Goal: Task Accomplishment & Management: Use online tool/utility

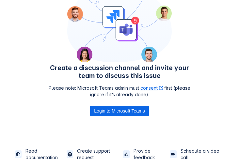
scroll to position [101, 0]
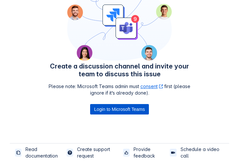
click at [109, 108] on span "Login to Microsoft Teams" at bounding box center [119, 109] width 51 height 10
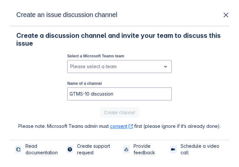
scroll to position [0, 0]
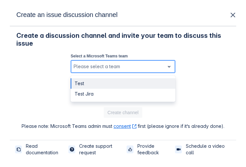
click at [94, 61] on div "Please select a team" at bounding box center [123, 66] width 105 height 13
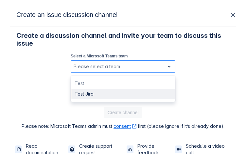
click at [84, 96] on div "Test Jira" at bounding box center [123, 94] width 105 height 10
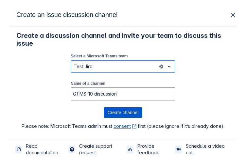
click at [115, 112] on span "Create channel" at bounding box center [123, 113] width 31 height 10
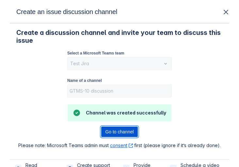
click at [113, 128] on span "Go to channel" at bounding box center [119, 132] width 28 height 10
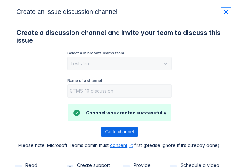
click at [227, 10] on span "close" at bounding box center [226, 12] width 8 height 8
